Goal: Information Seeking & Learning: Learn about a topic

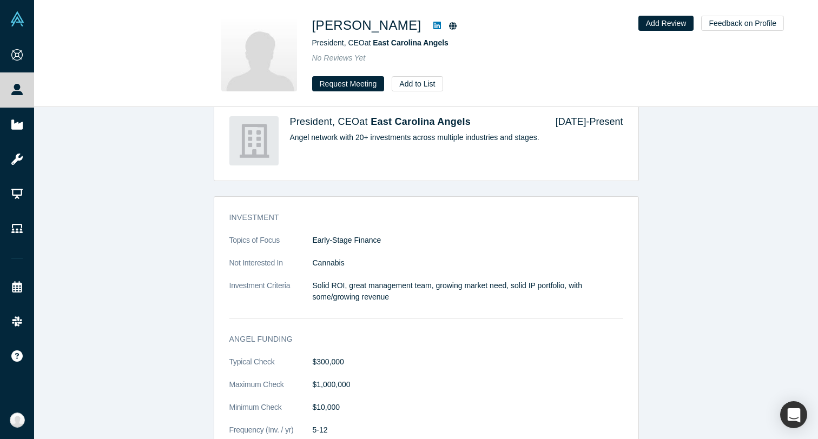
scroll to position [471, 0]
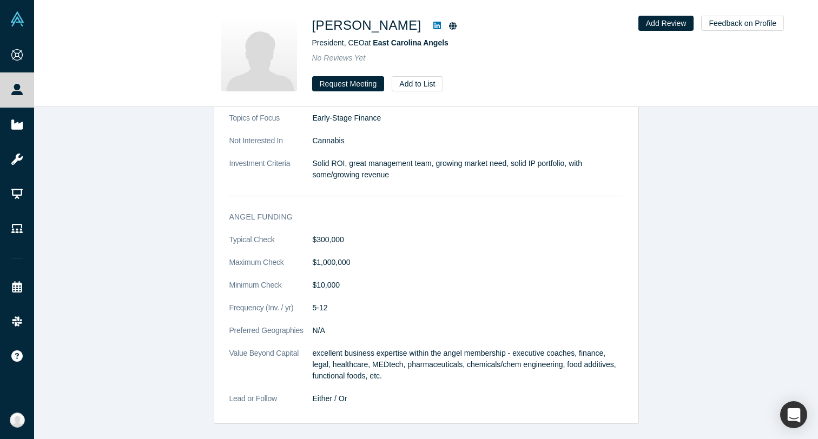
click at [449, 28] on icon at bounding box center [453, 26] width 8 height 8
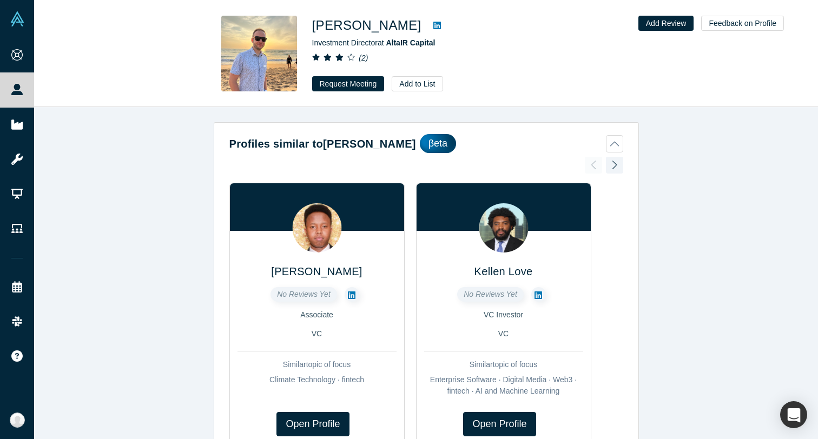
drag, startPoint x: 407, startPoint y: 81, endPoint x: 445, endPoint y: 38, distance: 57.5
click at [445, 38] on div "[PERSON_NAME] Investment Director at AltaIR Capital ( 2 ) Request Meeting Add t…" at bounding box center [463, 54] width 303 height 76
